Goal: Task Accomplishment & Management: Complete application form

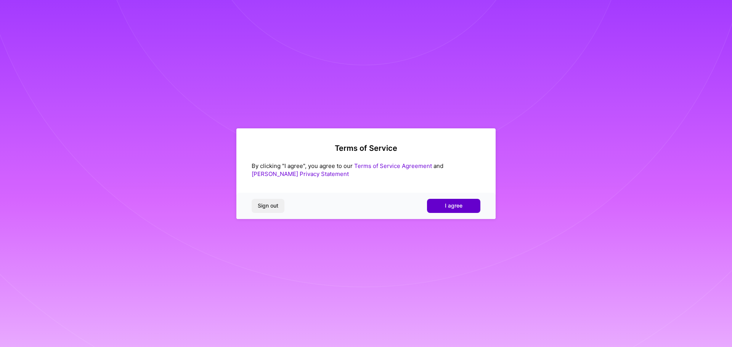
click at [441, 208] on button "I agree" at bounding box center [453, 206] width 53 height 14
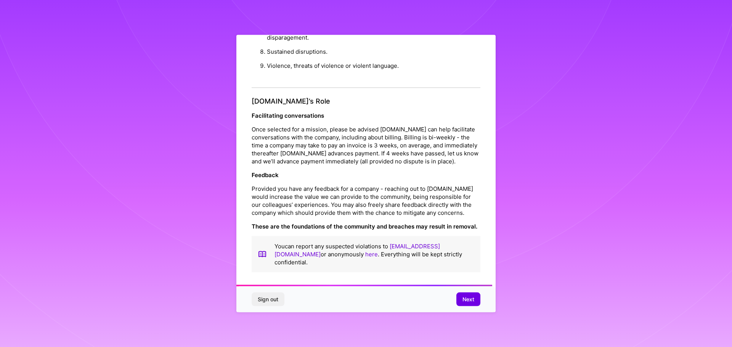
scroll to position [826, 0]
click at [463, 301] on span "Next" at bounding box center [469, 300] width 12 height 8
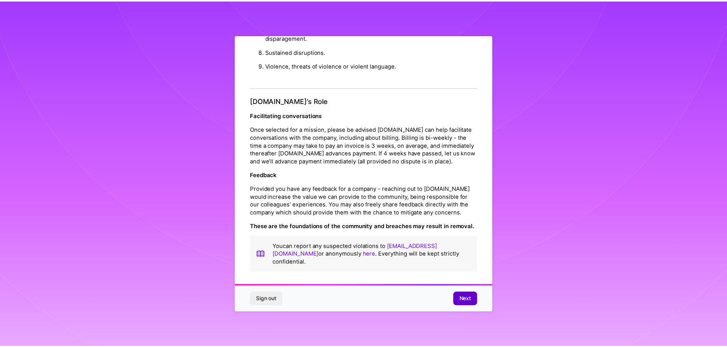
scroll to position [0, 0]
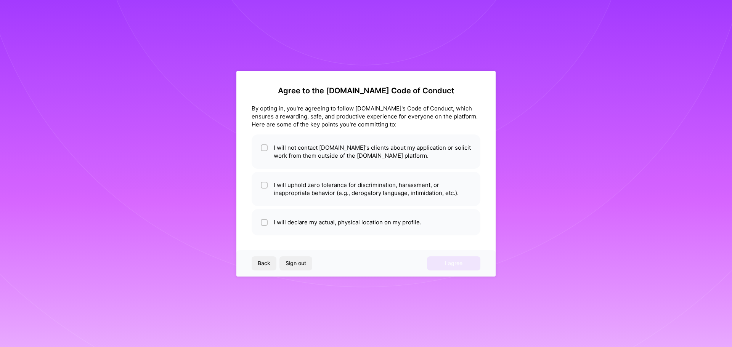
click at [286, 112] on div "By opting in, you're agreeing to follow [DOMAIN_NAME]'s Code of Conduct, which …" at bounding box center [366, 116] width 229 height 24
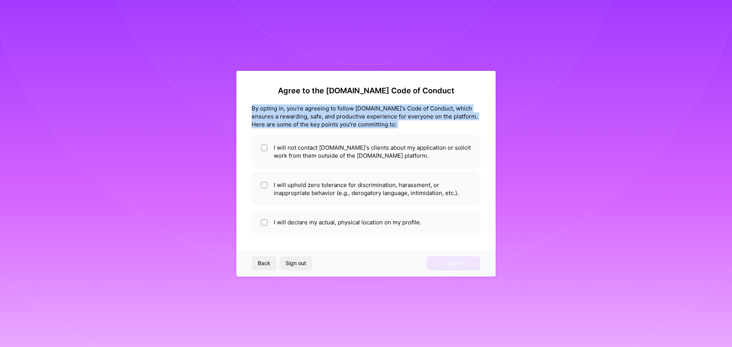
drag, startPoint x: 286, startPoint y: 112, endPoint x: 293, endPoint y: 113, distance: 6.1
click at [287, 112] on div "By opting in, you're agreeing to follow [DOMAIN_NAME]'s Code of Conduct, which …" at bounding box center [366, 116] width 229 height 24
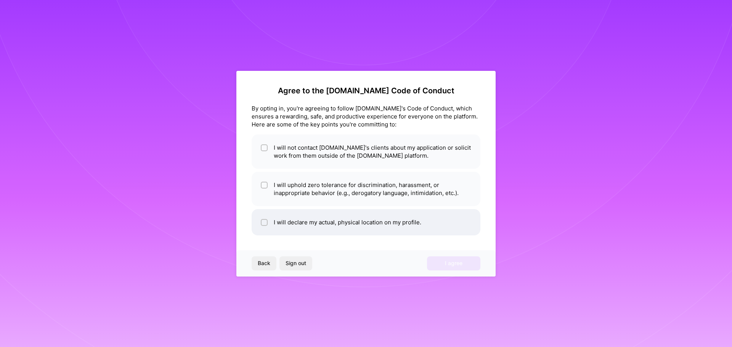
click at [392, 230] on li "I will declare my actual, physical location on my profile." at bounding box center [366, 222] width 229 height 26
checkbox input "true"
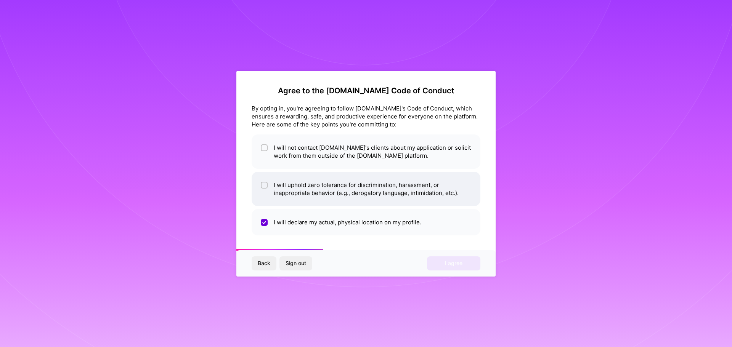
click at [340, 200] on li "I will uphold zero tolerance for discrimination, harassment, or inappropriate b…" at bounding box center [366, 189] width 229 height 34
checkbox input "true"
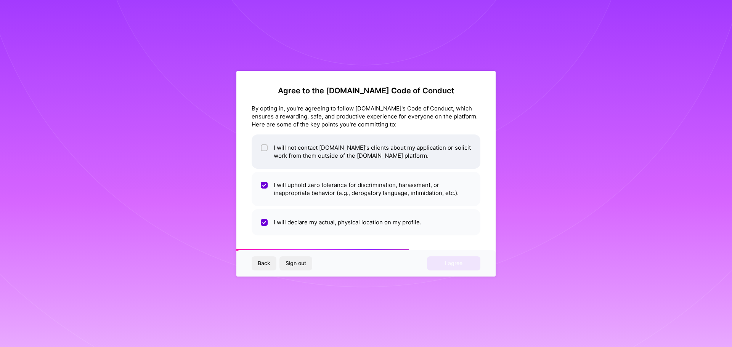
click at [341, 149] on li "I will not contact [DOMAIN_NAME]'s clients about my application or solicit work…" at bounding box center [366, 152] width 229 height 34
checkbox input "true"
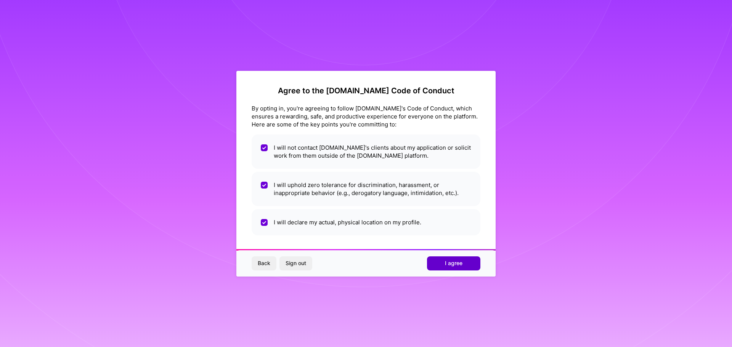
click at [457, 263] on span "I agree" at bounding box center [454, 264] width 18 height 8
